Goal: Transaction & Acquisition: Purchase product/service

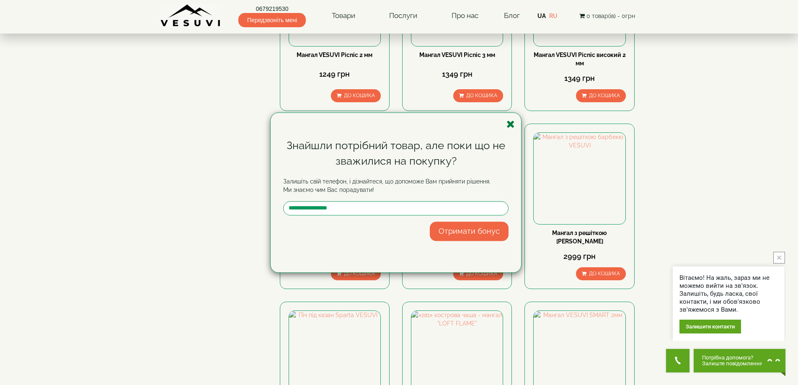
click at [509, 123] on icon "button" at bounding box center [511, 124] width 8 height 10
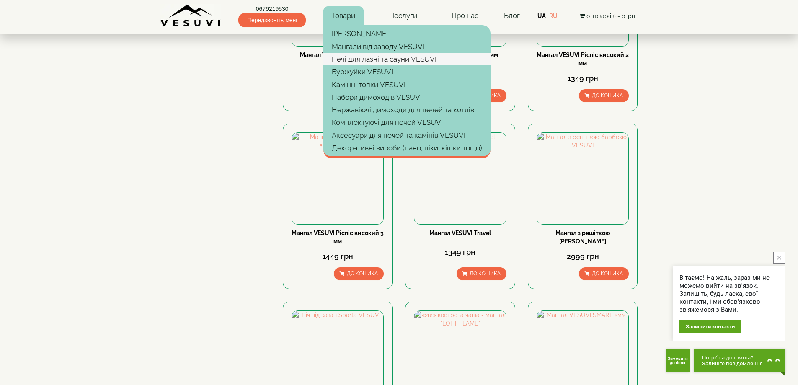
click at [352, 57] on link "Печі для лазні та сауни VESUVI" at bounding box center [406, 59] width 167 height 13
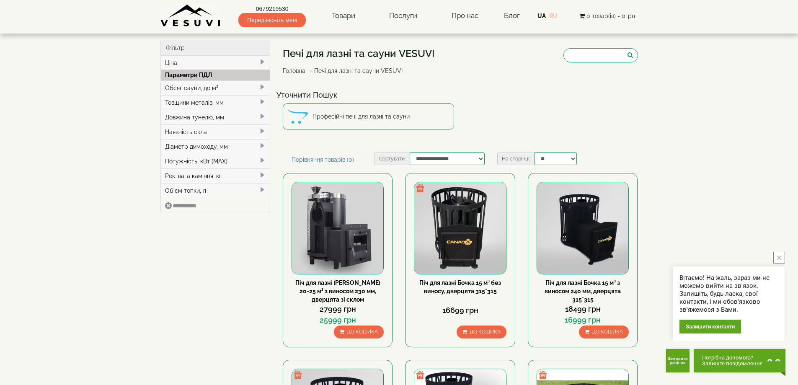
click at [557, 15] on link "RU" at bounding box center [553, 16] width 8 height 7
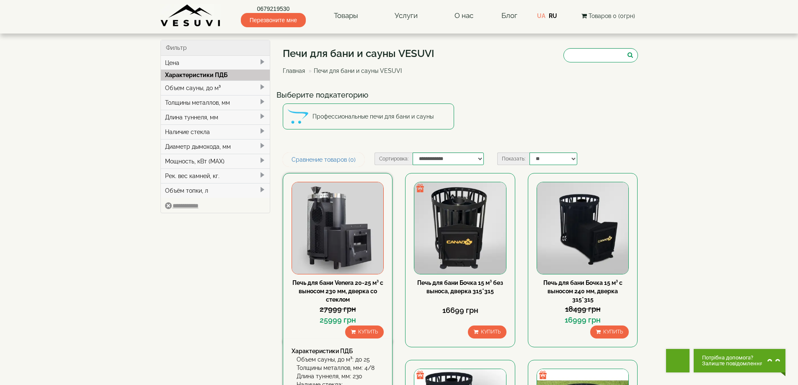
click at [336, 200] on img at bounding box center [337, 227] width 91 height 91
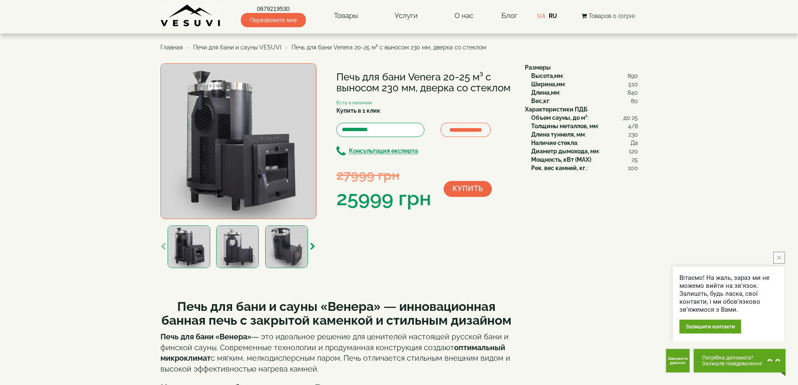
click at [344, 78] on h1 "Печь для бани Venera 20-25 м³ с выносом 230 мм, дверка со стеклом" at bounding box center [424, 83] width 176 height 22
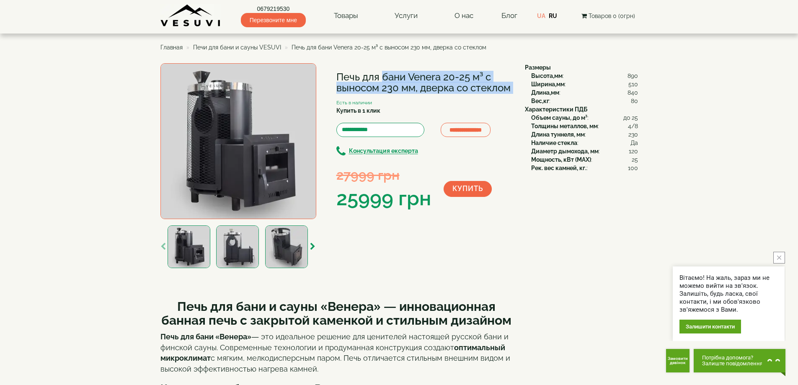
click at [344, 78] on h1 "Печь для бани Venera 20-25 м³ с выносом 230 мм, дверка со стеклом" at bounding box center [424, 83] width 176 height 22
copy div "Печь для бани Venera 20-25 м³ с выносом 230 мм, дверка со стеклом"
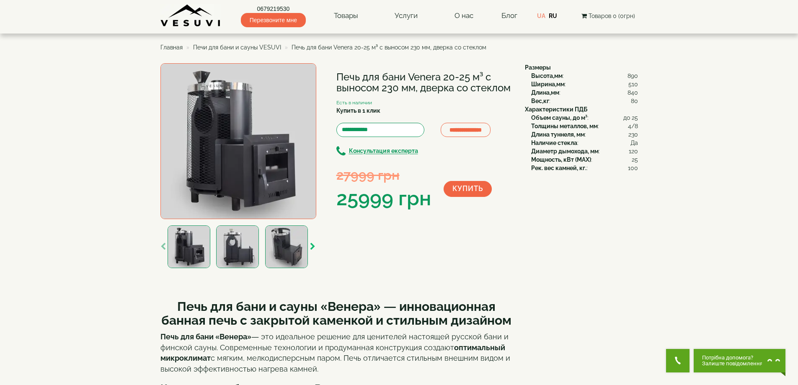
click at [310, 247] on icon "button" at bounding box center [312, 247] width 5 height 8
click at [311, 246] on icon "button" at bounding box center [312, 247] width 5 height 8
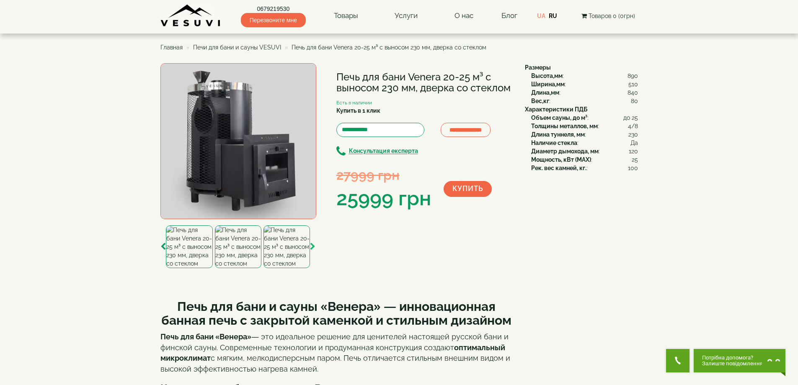
click at [311, 246] on icon "button" at bounding box center [312, 247] width 5 height 8
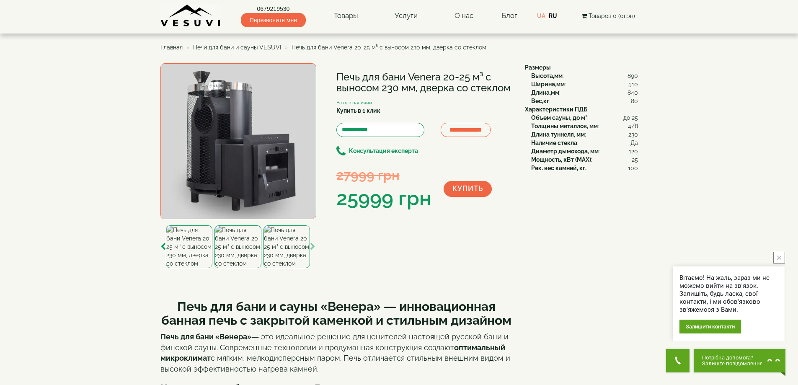
click at [296, 249] on img at bounding box center [287, 246] width 47 height 43
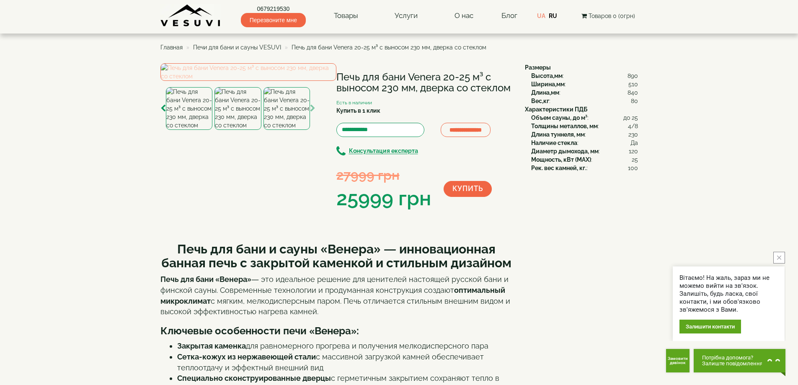
click at [242, 81] on img at bounding box center [248, 72] width 176 height 18
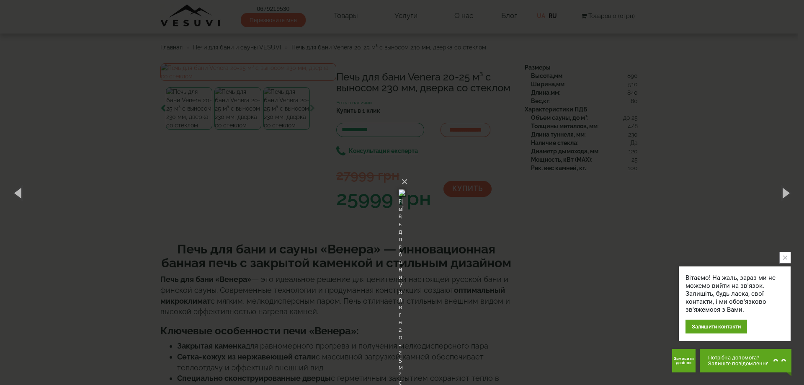
click at [199, 262] on div "× Печь для бани Venera 20-25 м³ с выносом 230 мм, дверка со стеклом 8 of 8 Load…" at bounding box center [402, 192] width 804 height 385
